Goal: Find contact information: Obtain details needed to contact an individual or organization

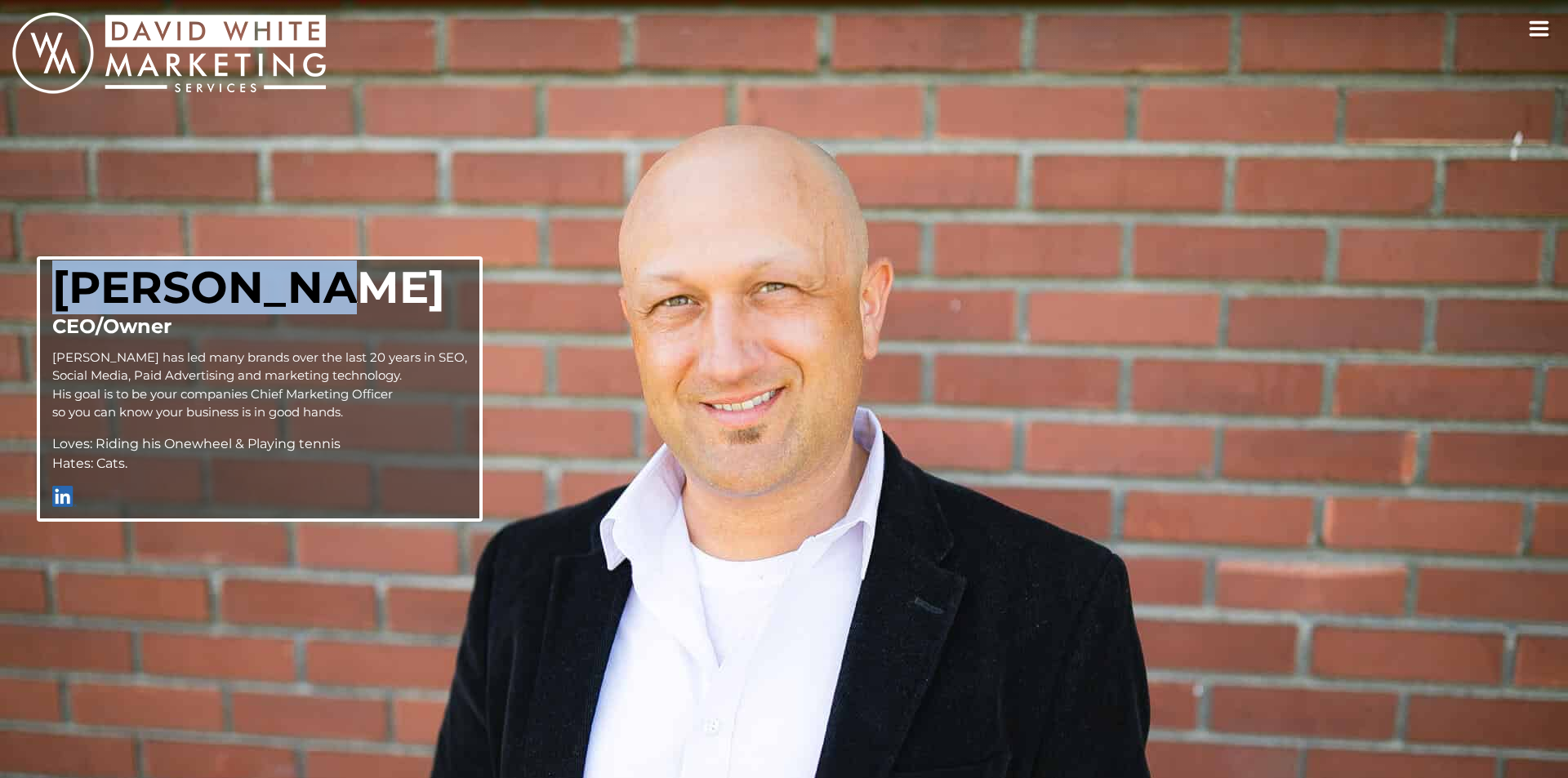
copy h2 "David Whit"
copy h2 "David White"
drag, startPoint x: 59, startPoint y: 284, endPoint x: 326, endPoint y: 291, distance: 267.1
click at [326, 291] on h2 "David White" at bounding box center [260, 287] width 415 height 42
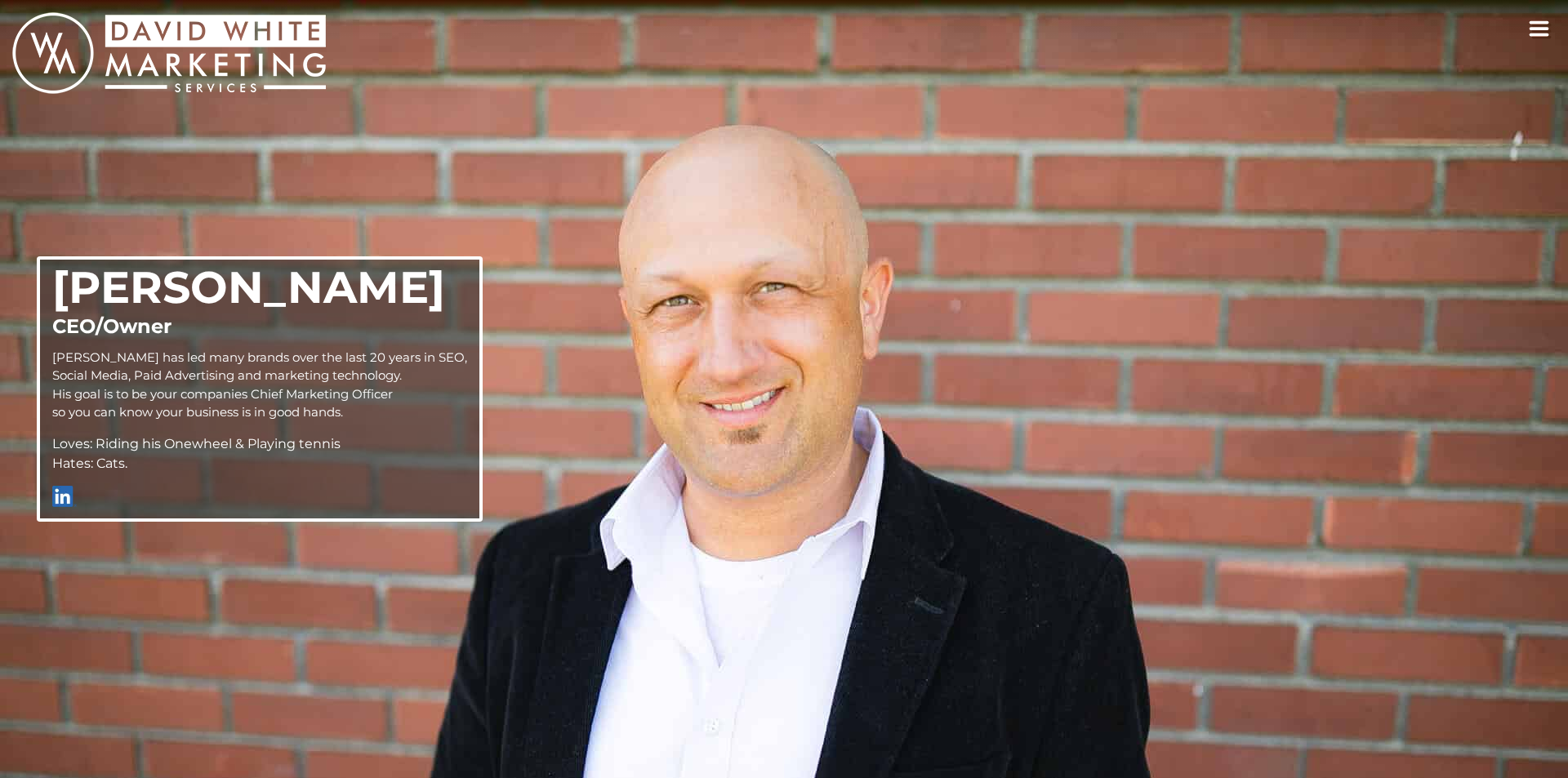
click at [65, 485] on div "David White CEO/Owner David has led many brands over the last 20 years in SEO, …" at bounding box center [260, 388] width 446 height 264
click at [63, 488] on img at bounding box center [65, 497] width 24 height 22
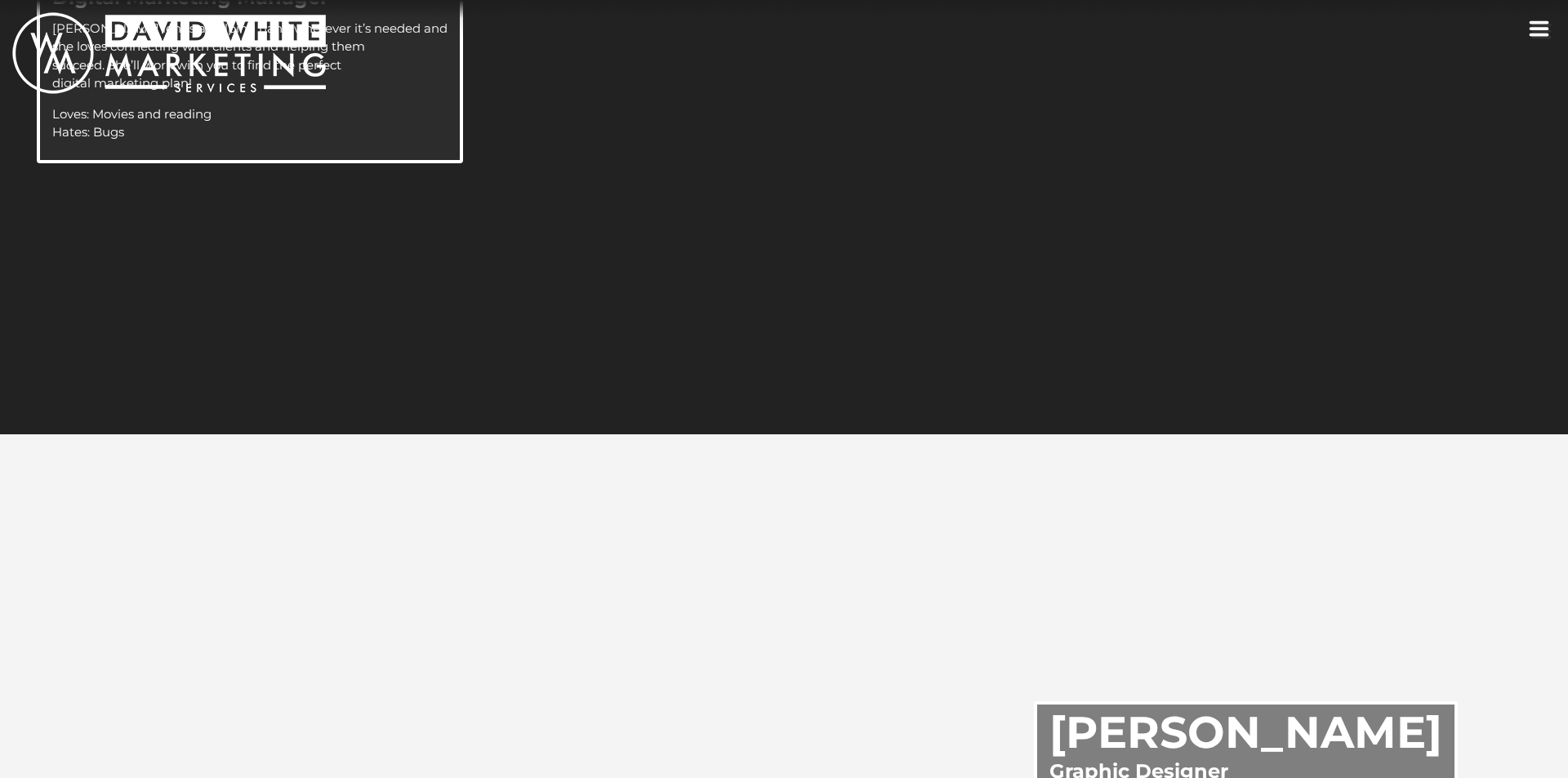
scroll to position [3113, 0]
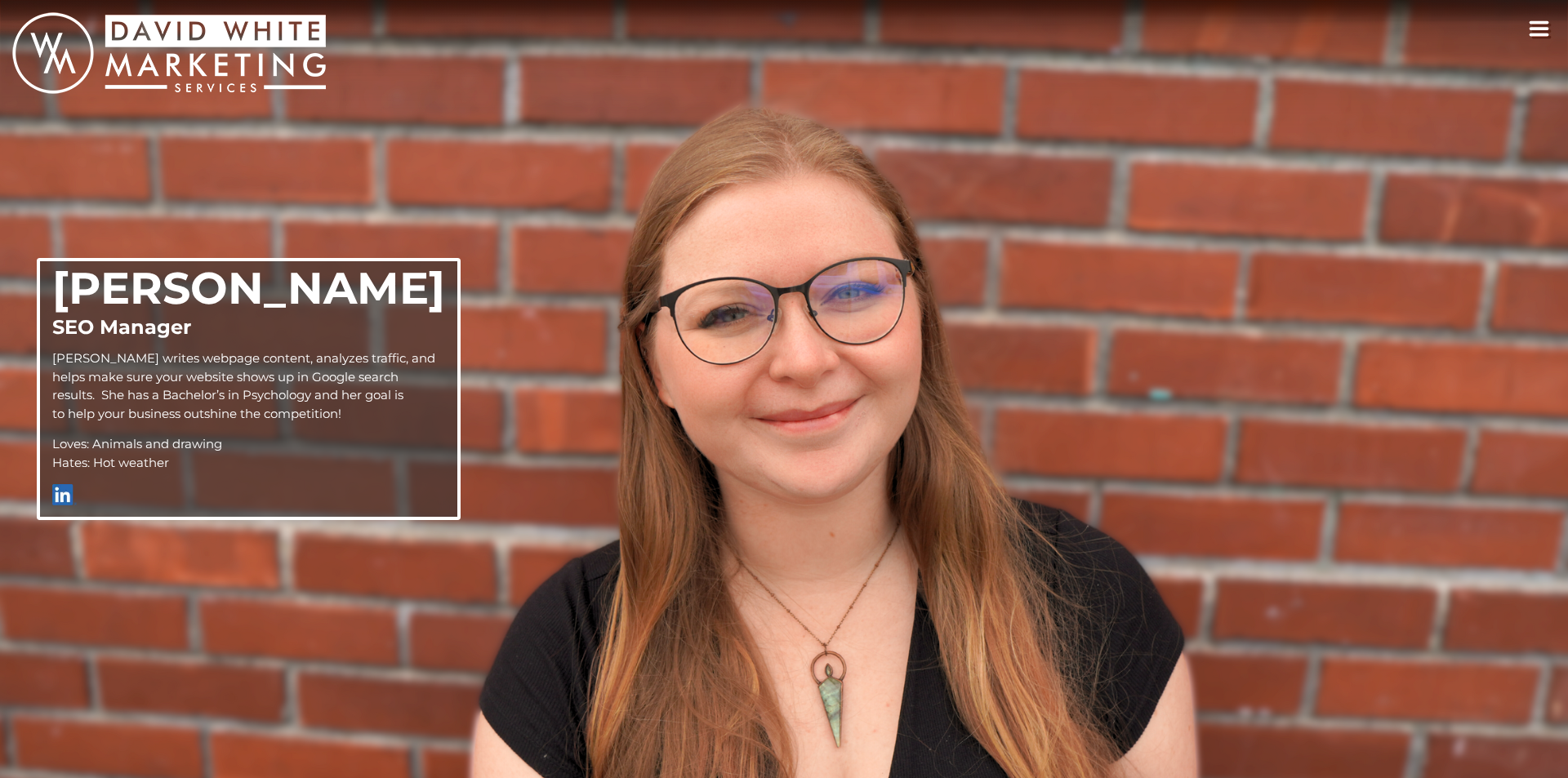
click at [1534, 38] on button "toggle navigation" at bounding box center [1540, 28] width 34 height 34
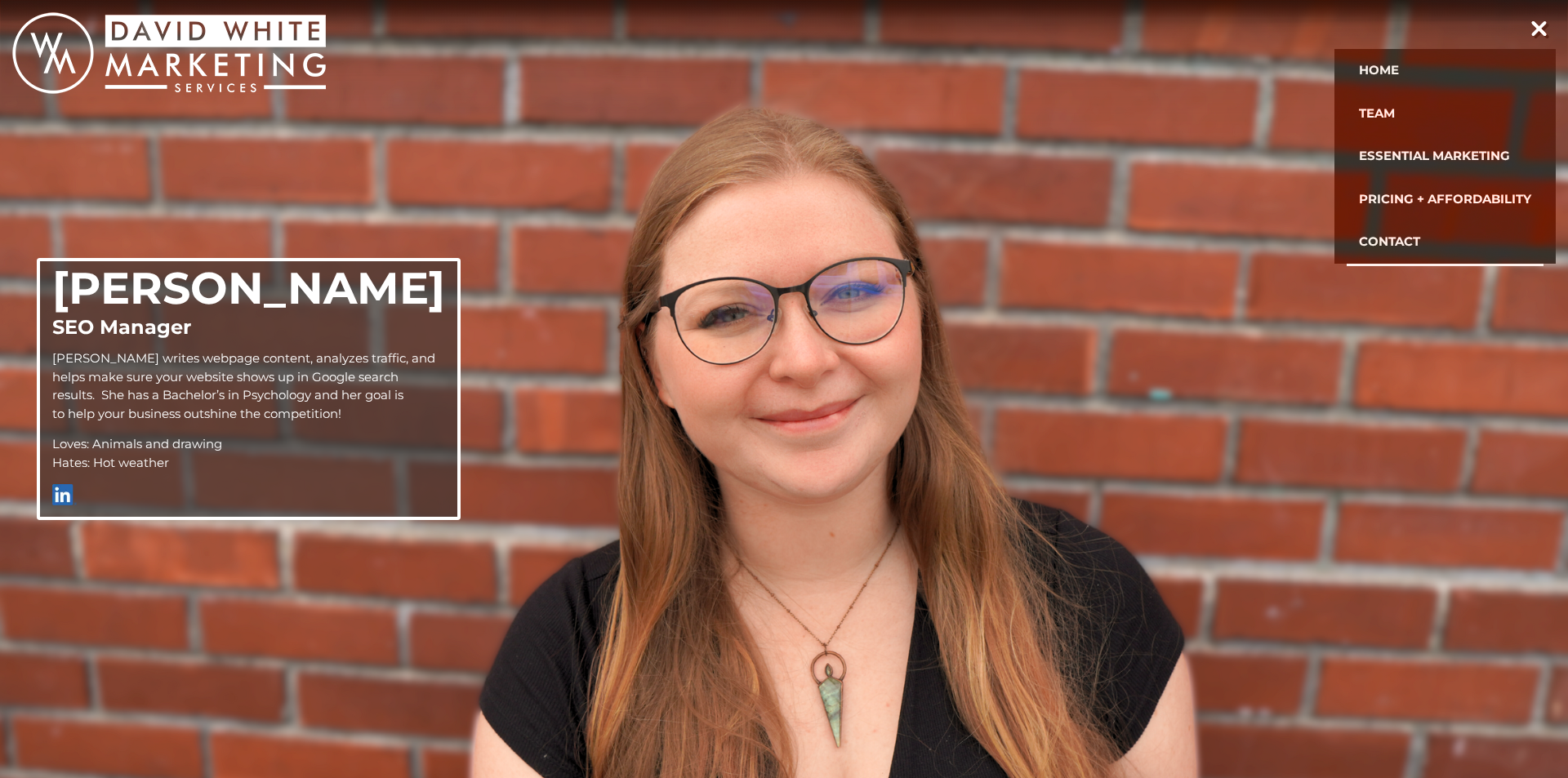
click at [1396, 243] on link "Contact" at bounding box center [1445, 242] width 197 height 43
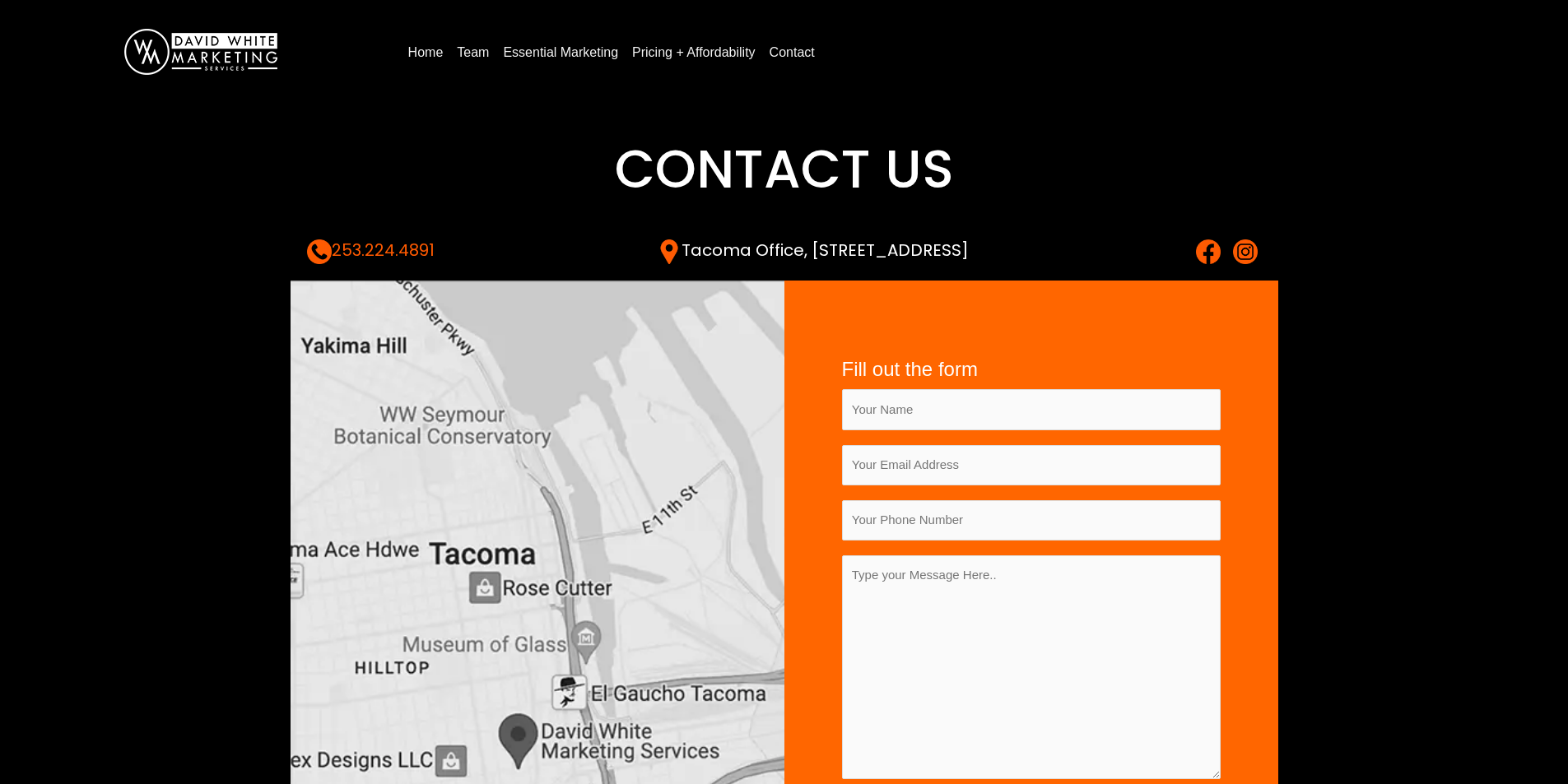
copy link "4.4891"
copy link "53.224.4891"
copy link "253.224.4891"
drag, startPoint x: 450, startPoint y: 246, endPoint x: 336, endPoint y: 250, distance: 114.1
click at [336, 250] on div "253.224.4891 Tacoma Office, 2367 Tacoma Ave S Tacoma, WA 98402" at bounding box center [784, 252] width 955 height 24
